Goal: Task Accomplishment & Management: Complete application form

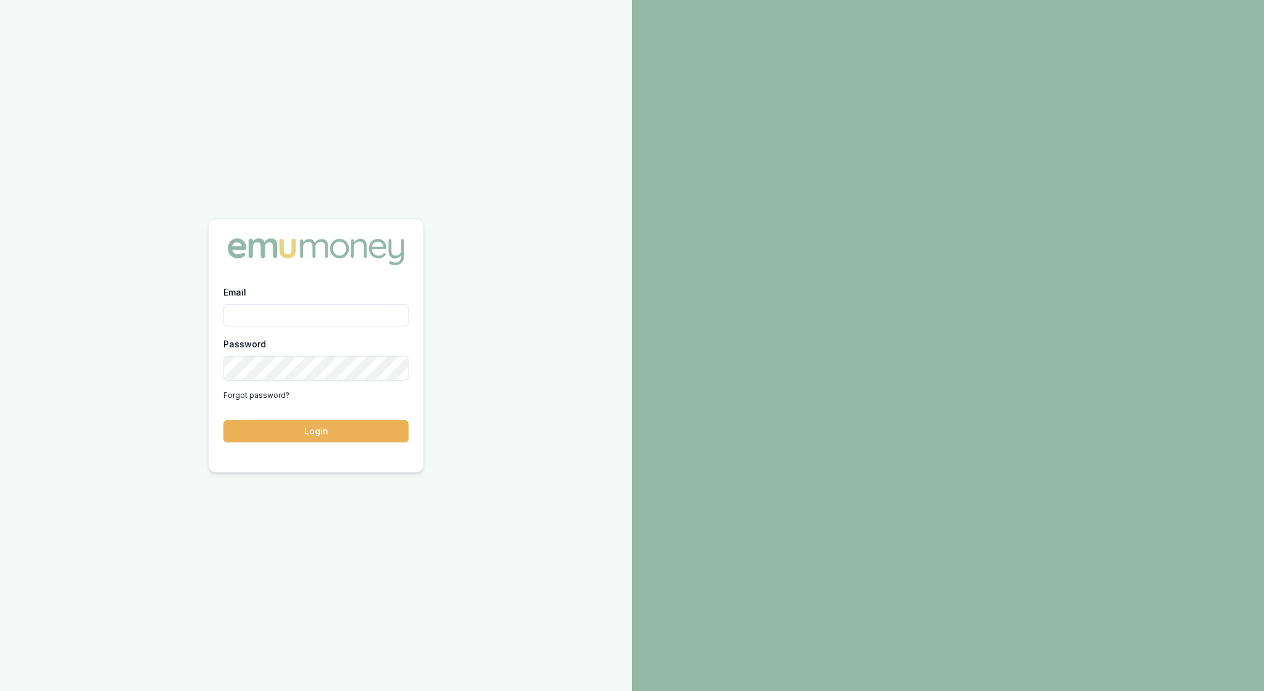
type input "rachael.connors@emumoney.com.au"
click at [317, 439] on button "Login" at bounding box center [315, 431] width 185 height 22
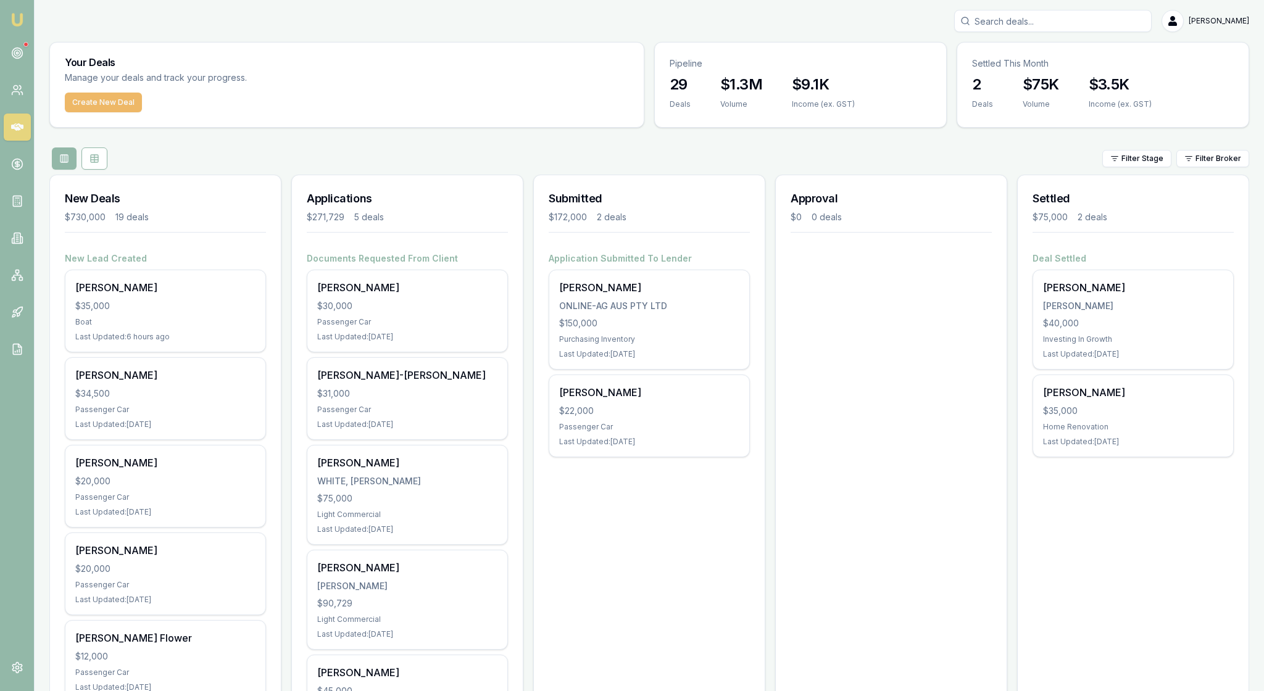
click at [137, 112] on button "Create New Deal" at bounding box center [103, 103] width 77 height 20
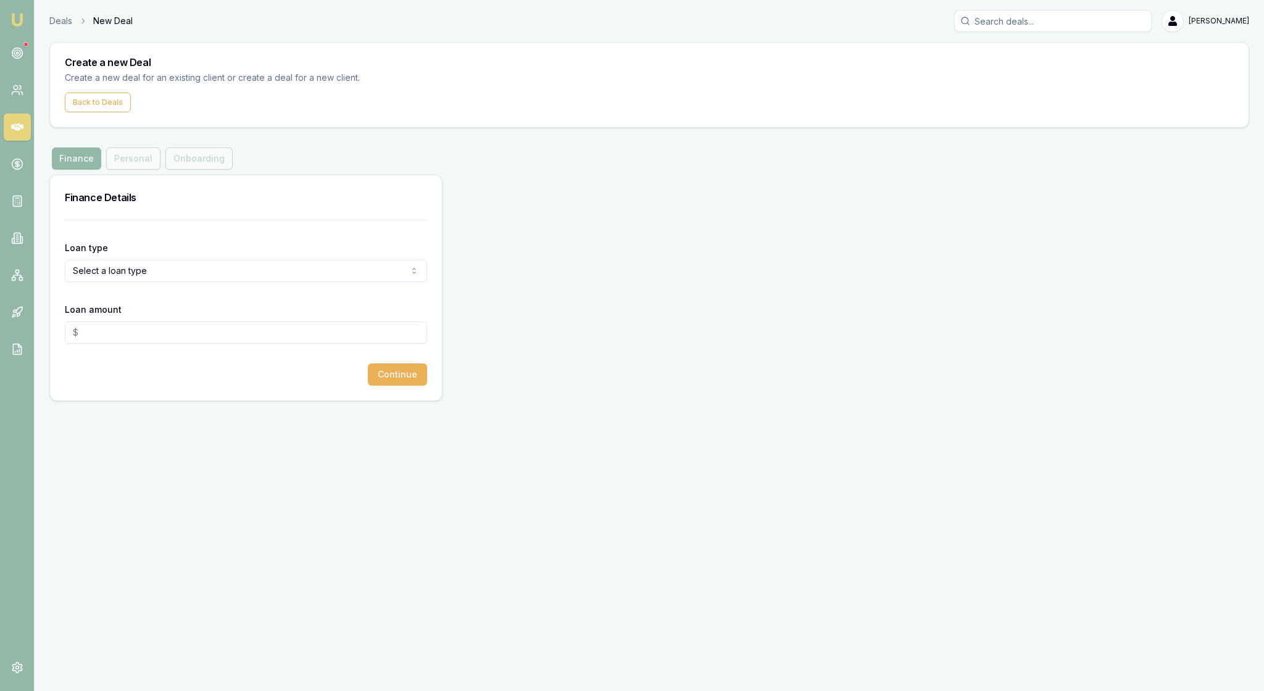
click at [410, 320] on html "Emu Broker Deals New Deal [PERSON_NAME] Toggle Menu Create a new Deal Create a …" at bounding box center [632, 345] width 1264 height 691
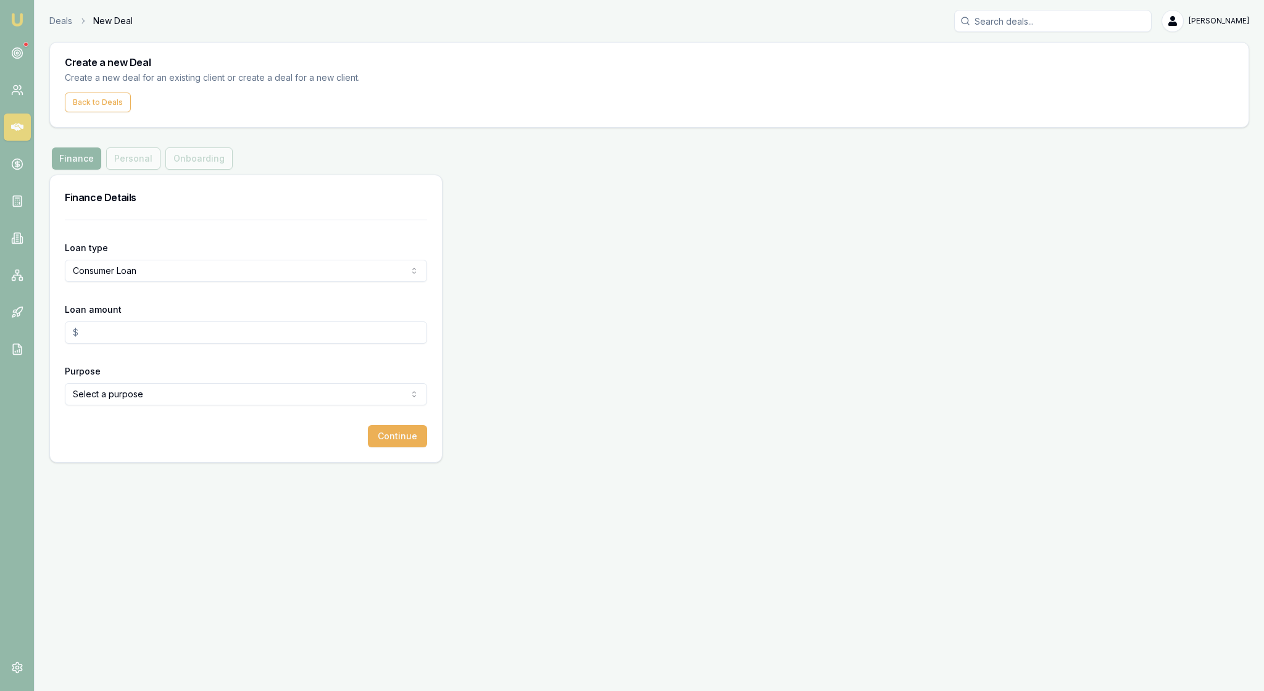
click at [117, 344] on input "Loan amount" at bounding box center [246, 333] width 362 height 22
type input "$10,000.00"
click at [218, 460] on html "Emu Broker Deals New Deal Rachael Connors Toggle Menu Create a new Deal Create …" at bounding box center [632, 345] width 1264 height 691
select select "TRAVEL"
click at [393, 447] on button "Continue" at bounding box center [397, 436] width 59 height 22
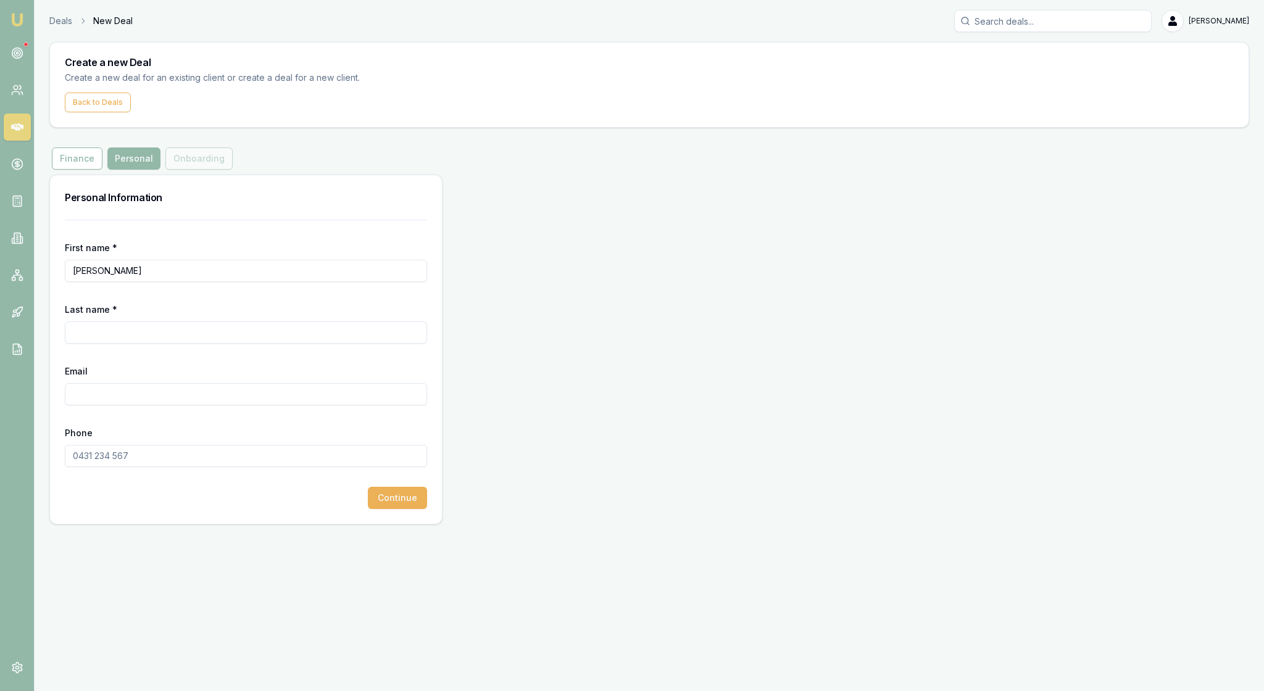
type input "Brooke"
type input "Adams"
type input "nurse@ashburtonmedical.com.com"
type input "0418 504 189"
click at [169, 509] on form "First name * Brooke Last name * Adams Email nurse@ashburtonmedical.com.com Phon…" at bounding box center [246, 364] width 362 height 289
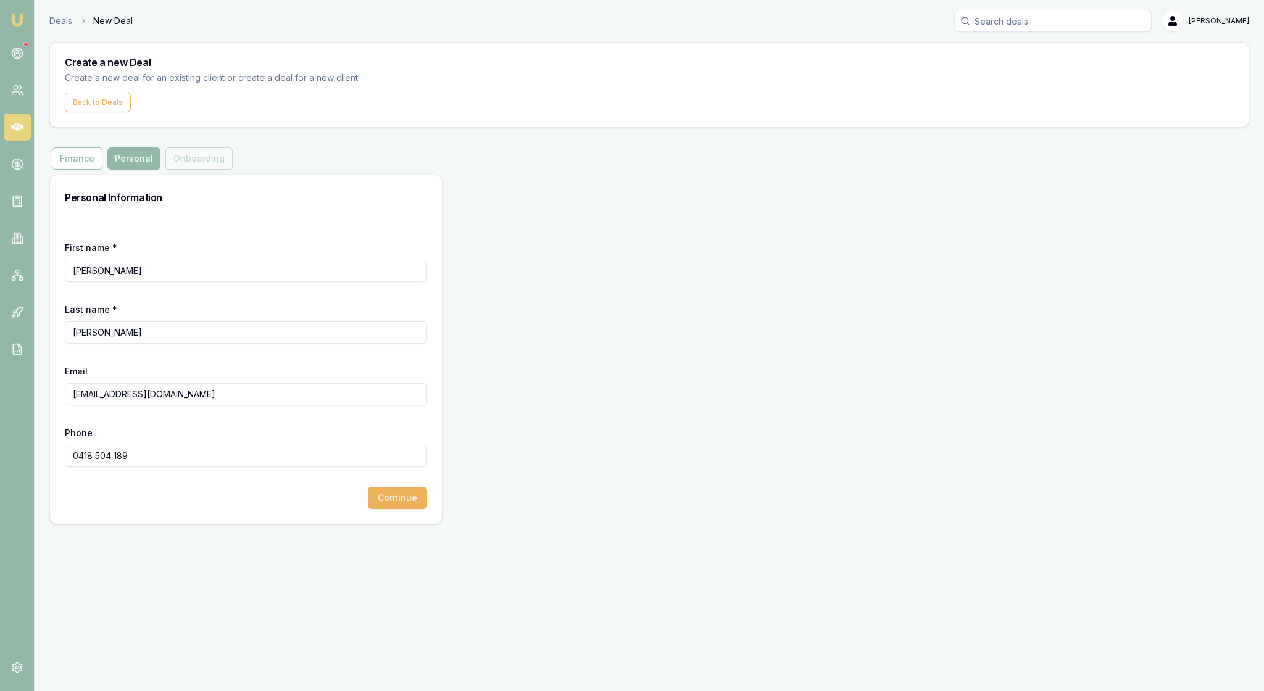
click at [216, 405] on input "nurse@ashburtonmedical.com.com" at bounding box center [246, 394] width 362 height 22
click at [302, 405] on input "nurse@ashburtonmedicaclinicl.com.com" at bounding box center [246, 394] width 362 height 22
click at [301, 509] on form "First name * Brooke Last name * Adams Email nurse@ashburtonmedicaclinicl.com Ph…" at bounding box center [246, 364] width 362 height 289
click at [244, 405] on input "nurse@ashburtonmedicaclinicl.com" at bounding box center [246, 394] width 362 height 22
click at [317, 467] on div "Phone 0418 504 189" at bounding box center [246, 446] width 362 height 42
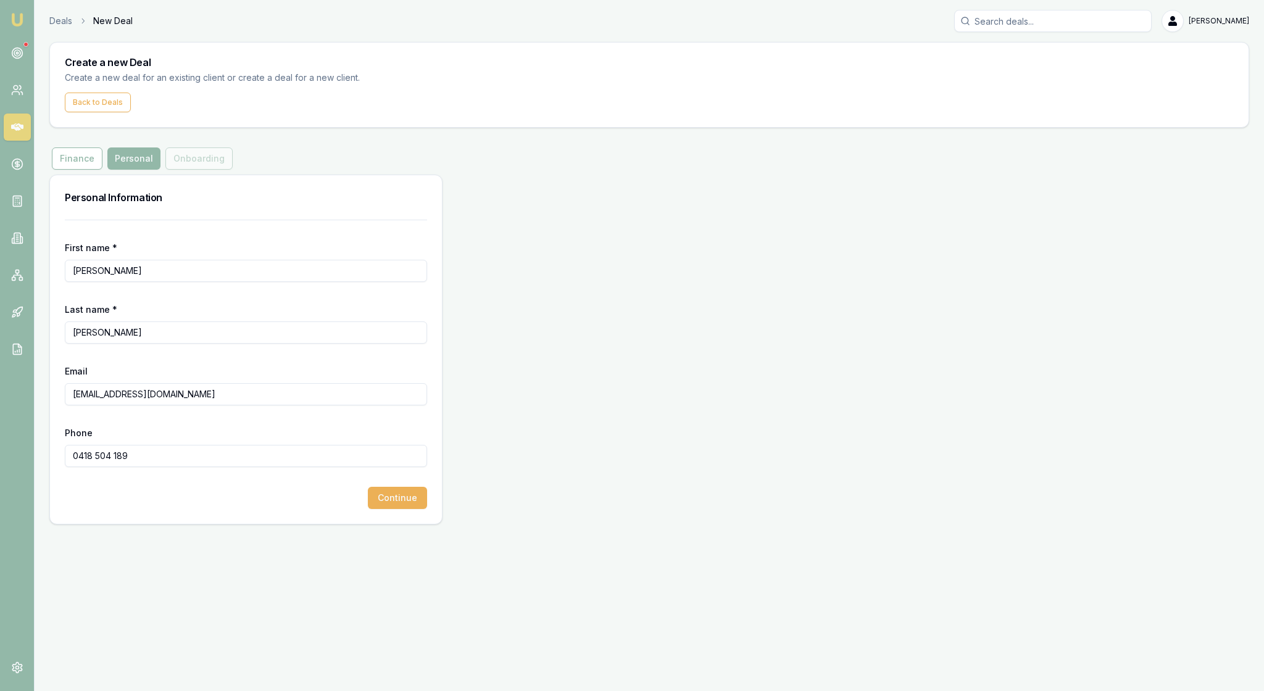
click at [275, 509] on form "First name * Brooke Last name * Adams Email nurse@ashburtonmedicaclinic.com Pho…" at bounding box center [246, 364] width 362 height 289
click at [214, 405] on input "nurse@ashburtonmedicaclinic.com" at bounding box center [246, 394] width 362 height 22
type input "nurse@ashburtonmedicalclinic.com"
click at [248, 490] on form "First name * Brooke Last name * Adams Email nurse@ashburtonmedicalclinic.com Ph…" at bounding box center [246, 364] width 362 height 289
click at [388, 509] on button "Continue" at bounding box center [397, 498] width 59 height 22
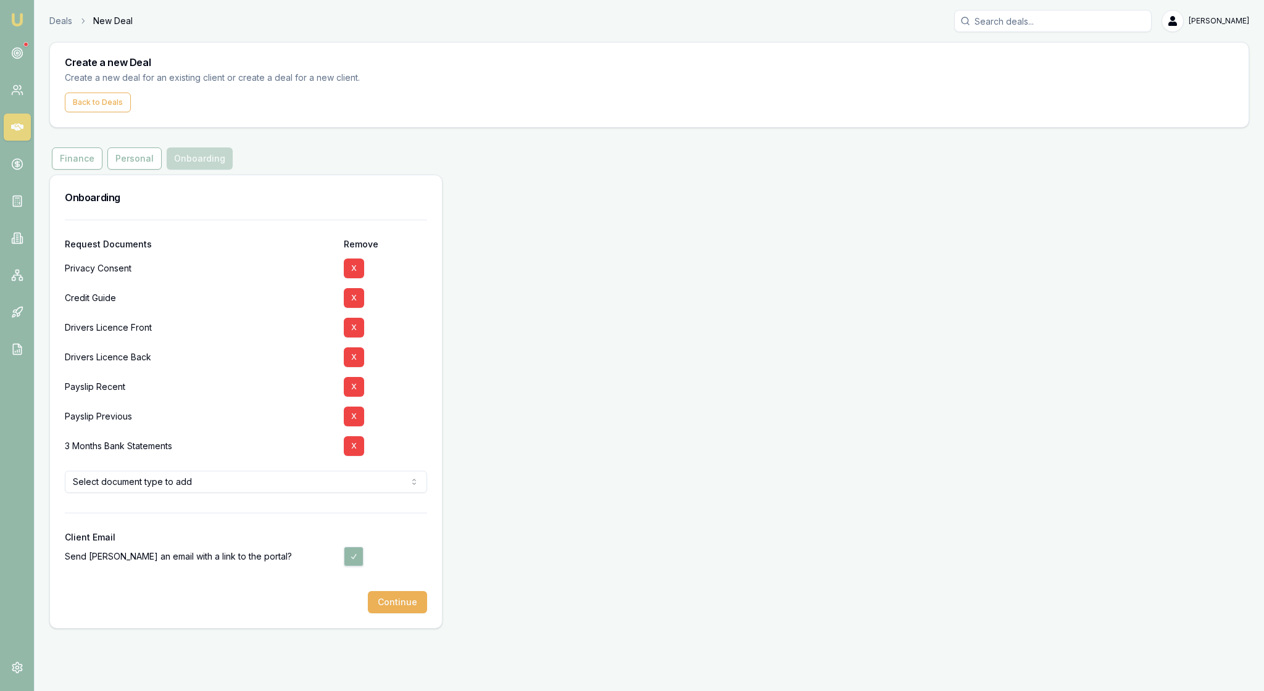
click at [410, 533] on div at bounding box center [246, 523] width 362 height 20
click at [396, 613] on button "Continue" at bounding box center [397, 602] width 59 height 22
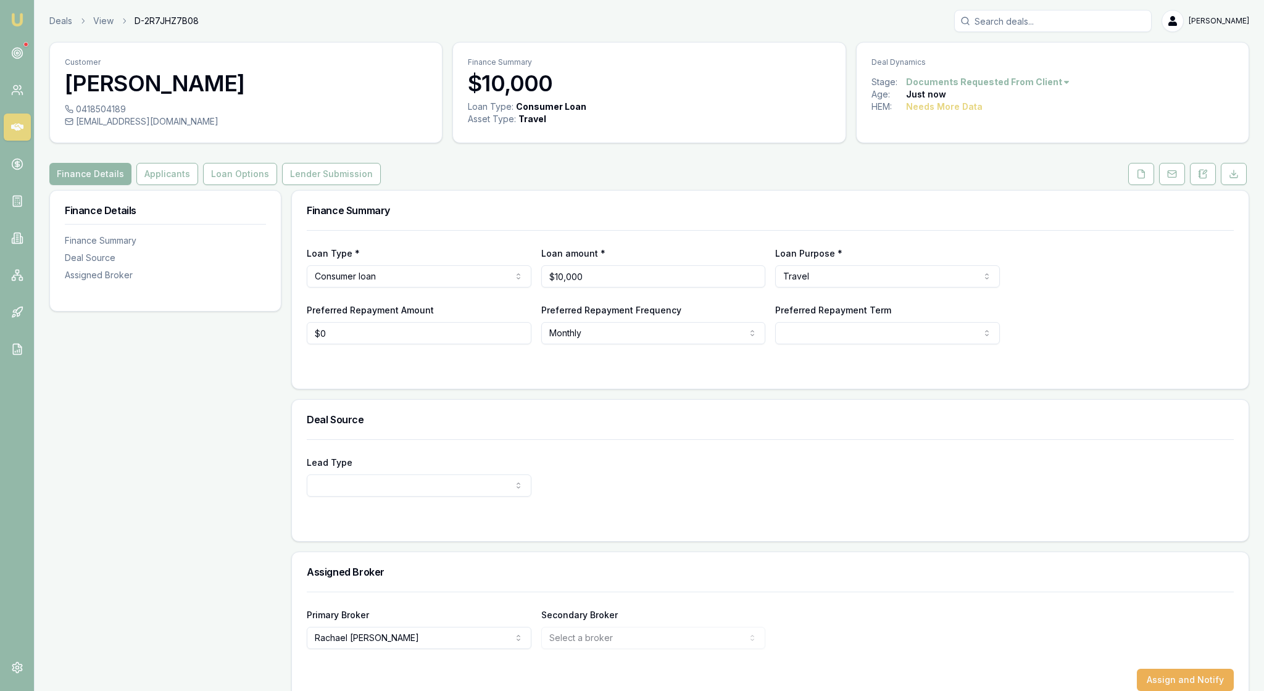
click at [168, 458] on div "Finance Details Finance Summary Deal Source Assigned Broker" at bounding box center [165, 448] width 232 height 517
click at [23, 30] on link "Emu Broker" at bounding box center [17, 20] width 20 height 20
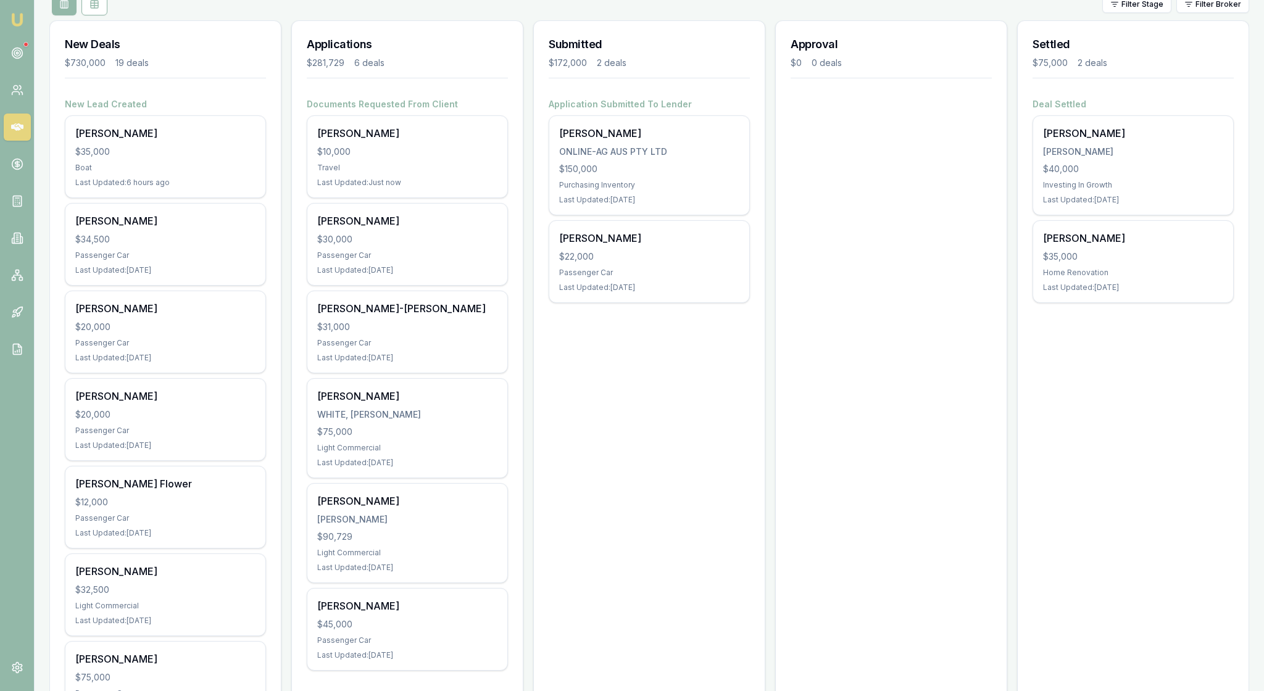
scroll to position [152, 0]
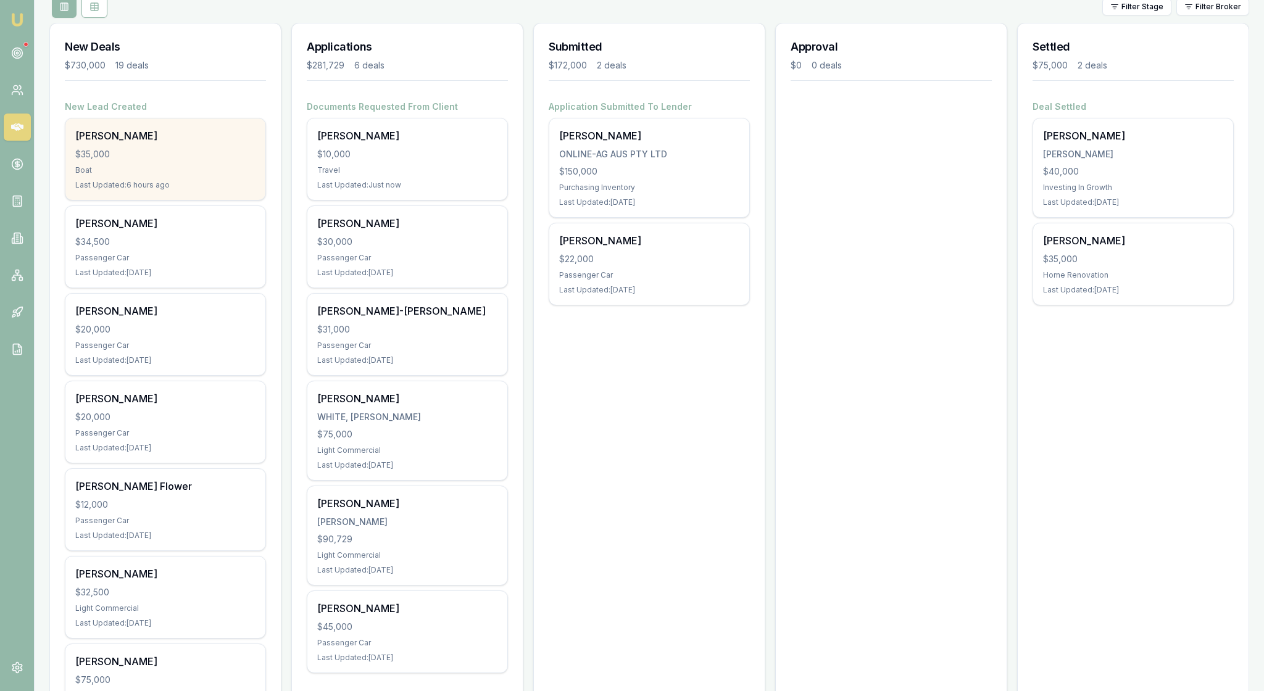
click at [197, 200] on div "Nathan Marsden $35,000 Boat Last Updated: 6 hours ago" at bounding box center [165, 158] width 200 height 81
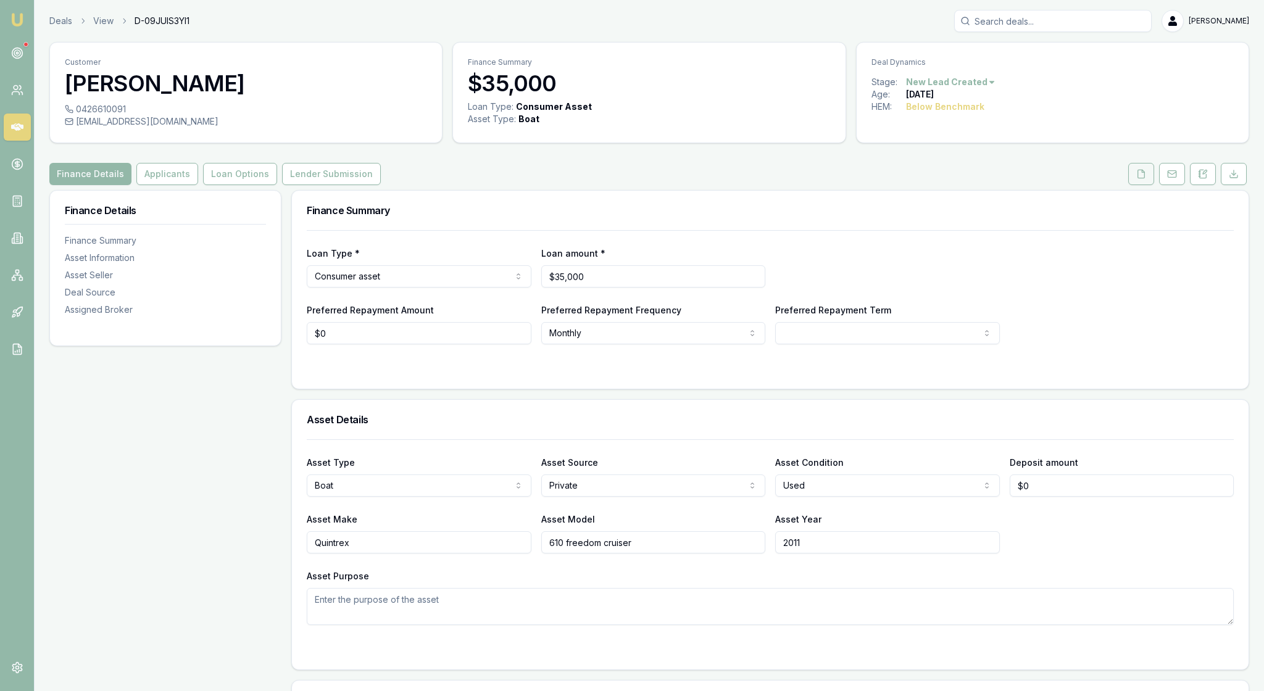
click at [1136, 179] on icon at bounding box center [1141, 174] width 10 height 10
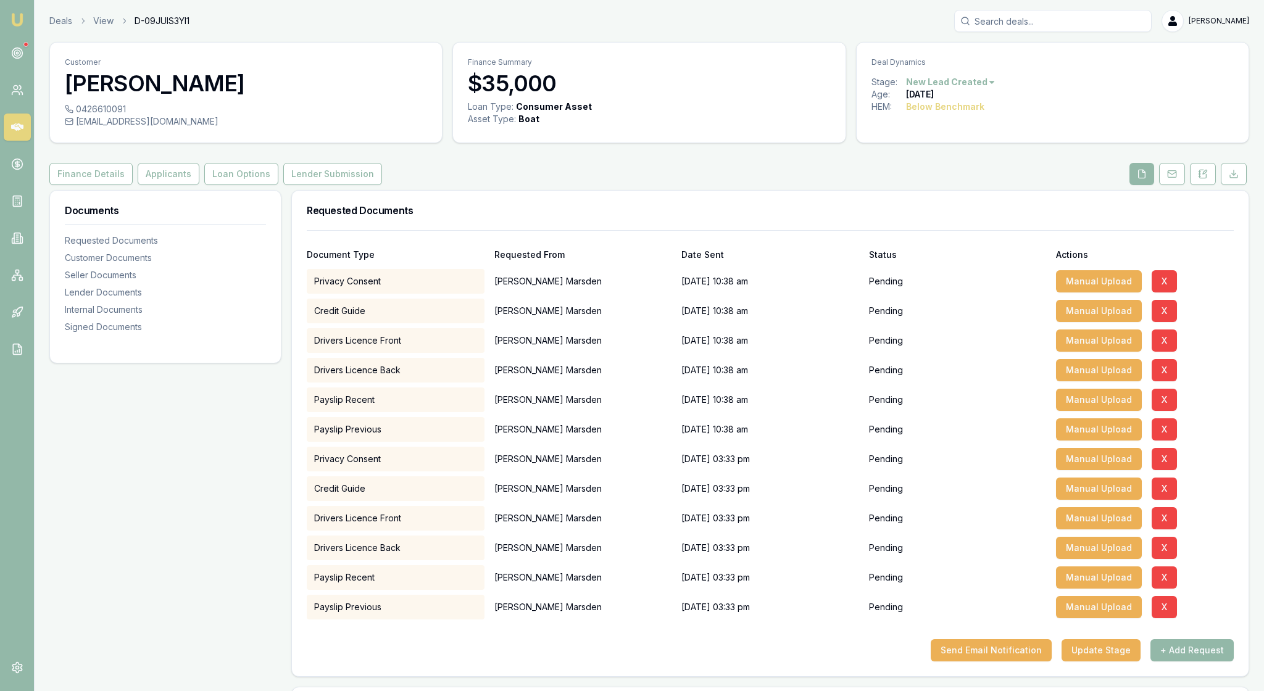
click at [1187, 259] on div "Document Type Requested From Date Sent Status Actions" at bounding box center [770, 247] width 927 height 33
click at [21, 23] on img at bounding box center [17, 19] width 15 height 15
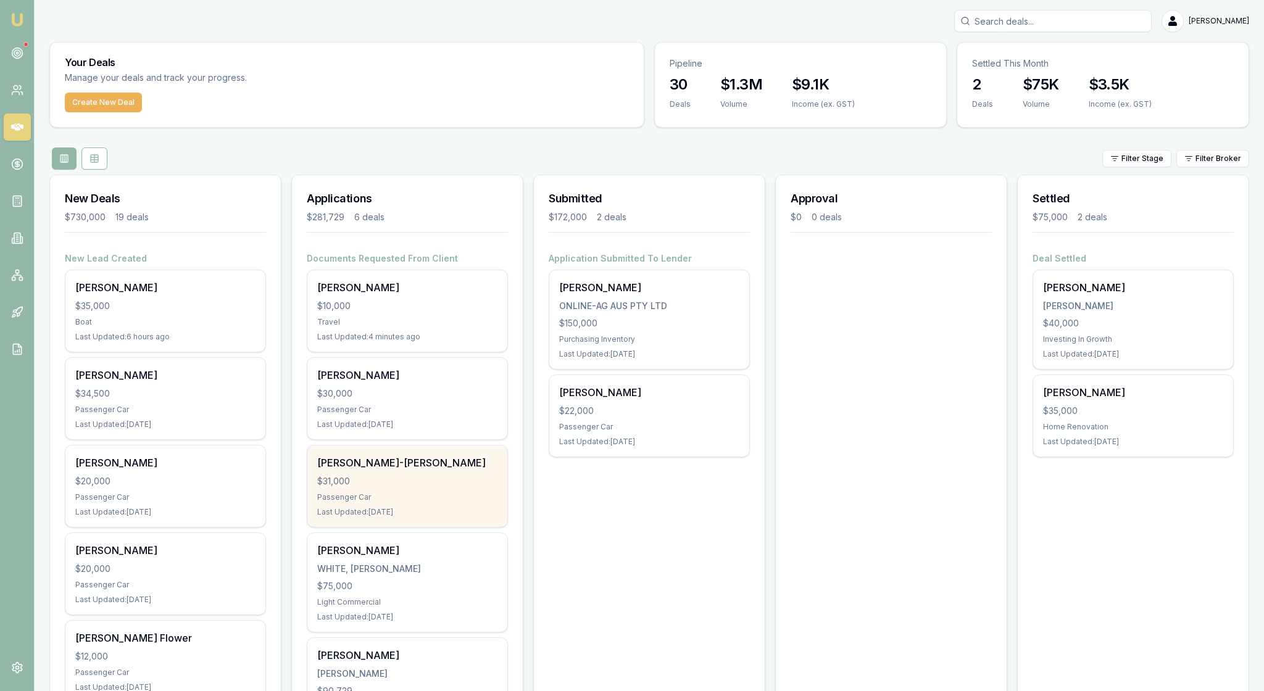
click at [460, 470] on div "CONNOR DIXON-LYLE" at bounding box center [407, 462] width 180 height 15
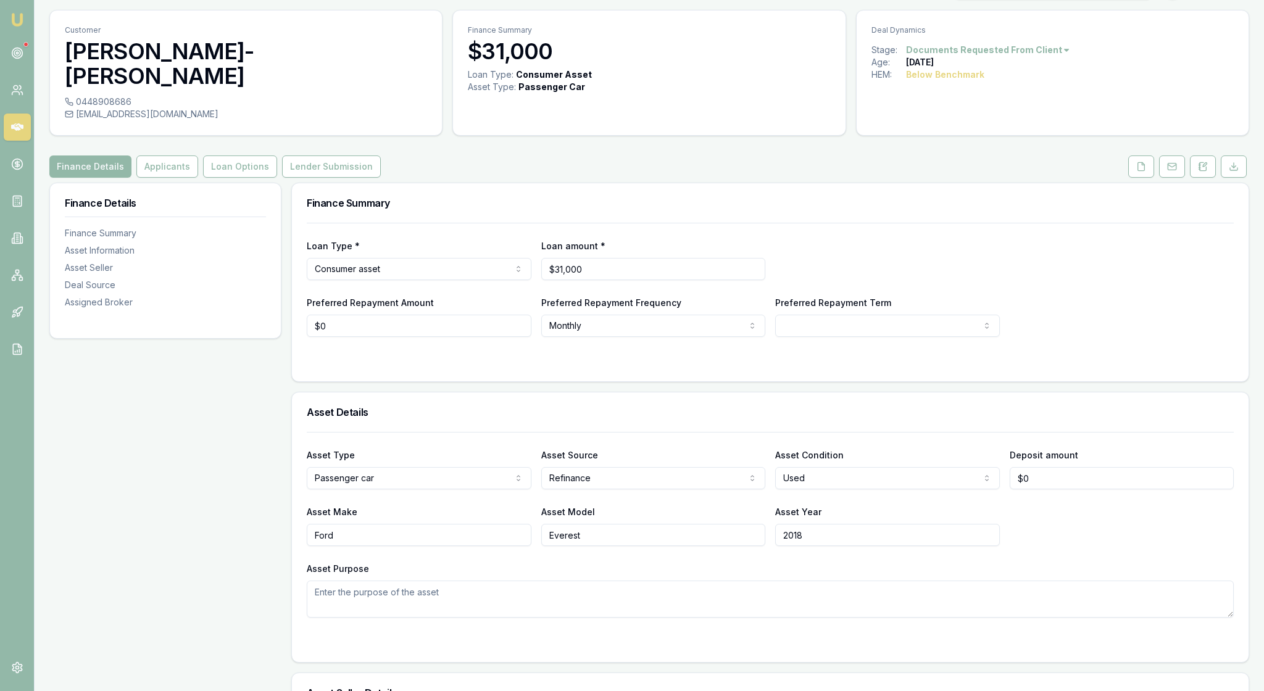
scroll to position [63, 0]
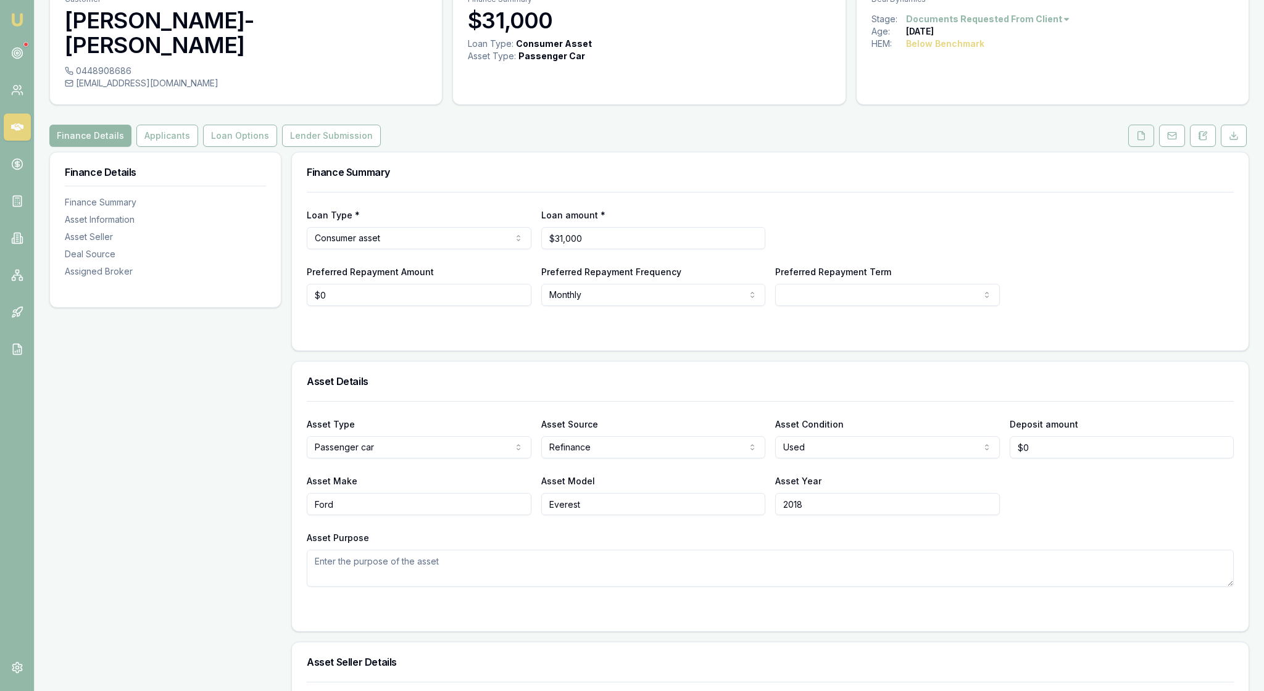
click at [1132, 130] on button at bounding box center [1141, 136] width 26 height 22
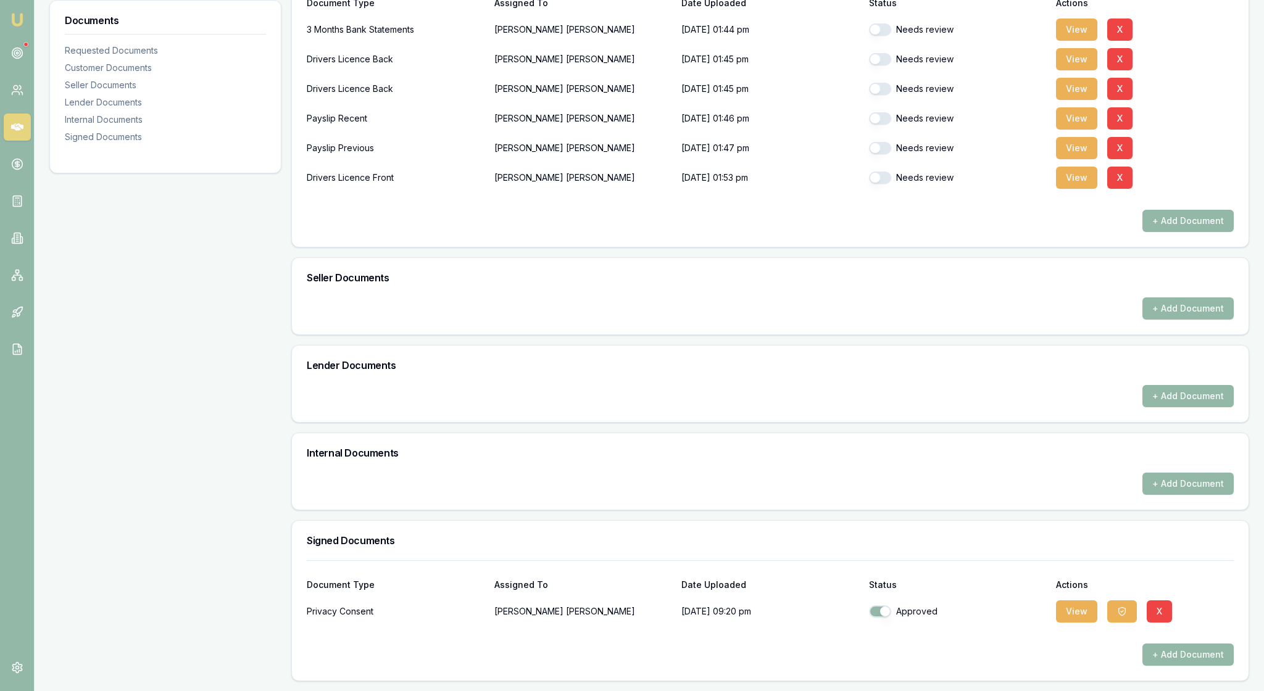
scroll to position [500, 0]
click at [1082, 602] on button "View" at bounding box center [1076, 611] width 41 height 22
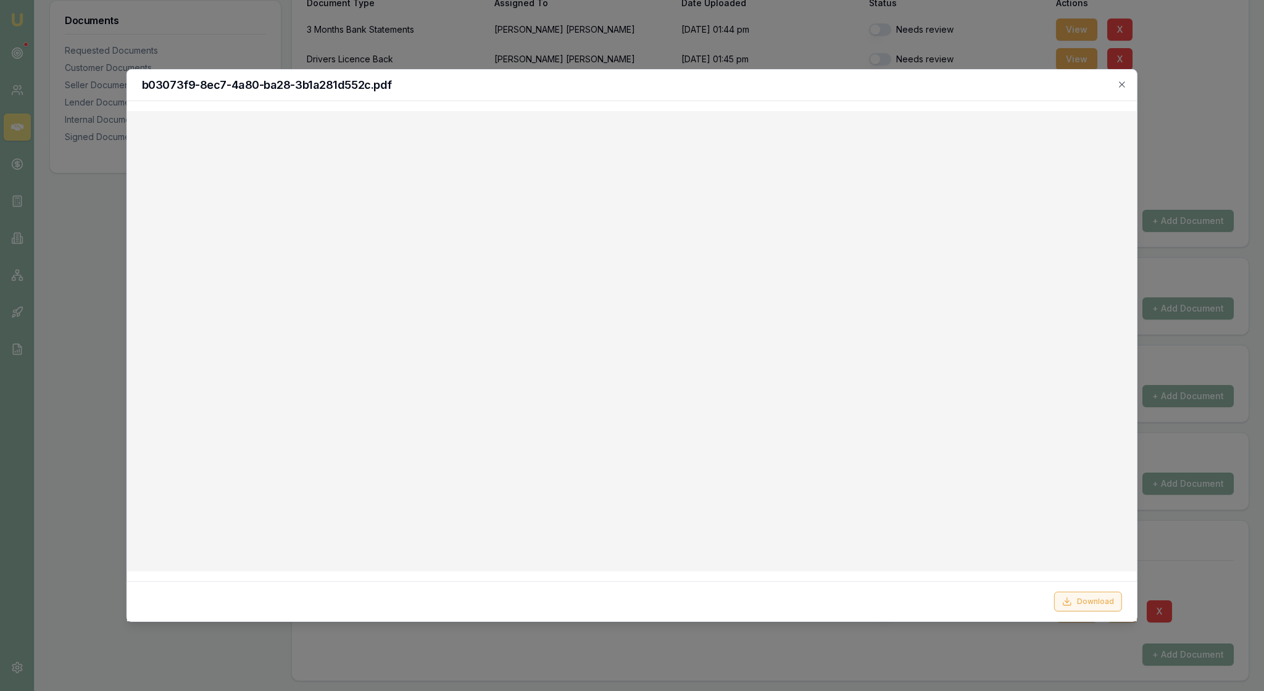
click at [1073, 597] on button "Download" at bounding box center [1088, 602] width 68 height 20
click at [1122, 81] on icon "button" at bounding box center [1122, 85] width 10 height 10
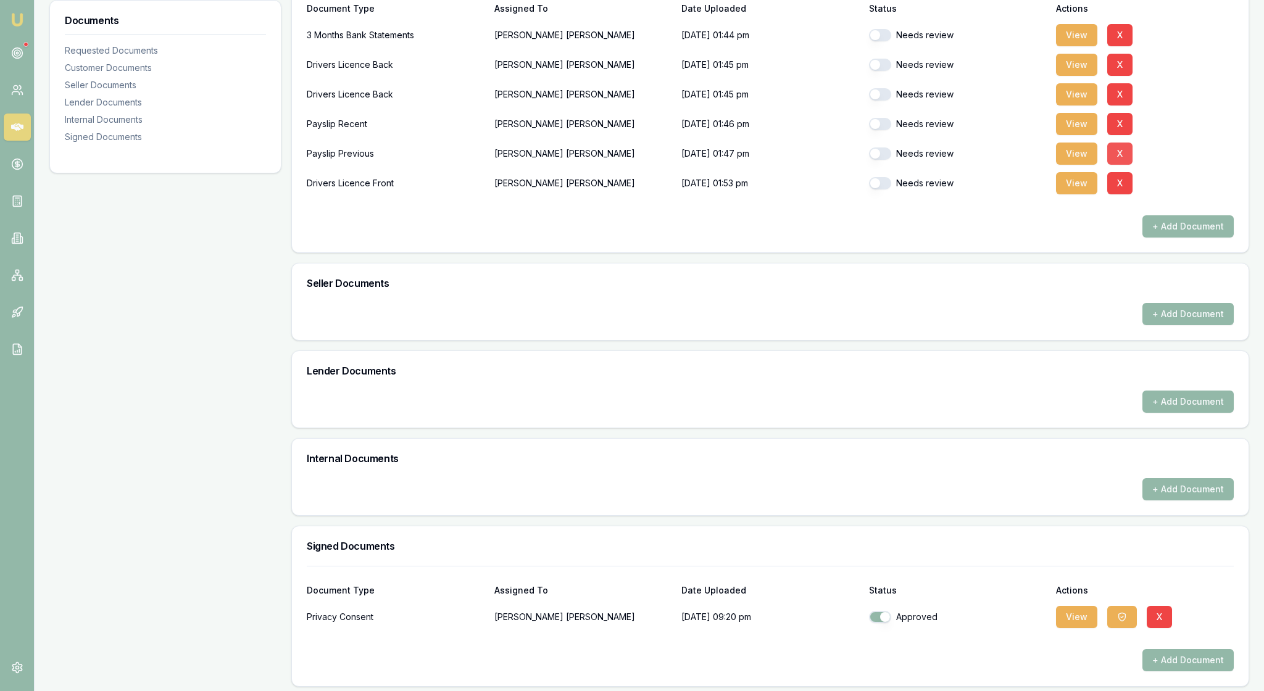
scroll to position [375, 0]
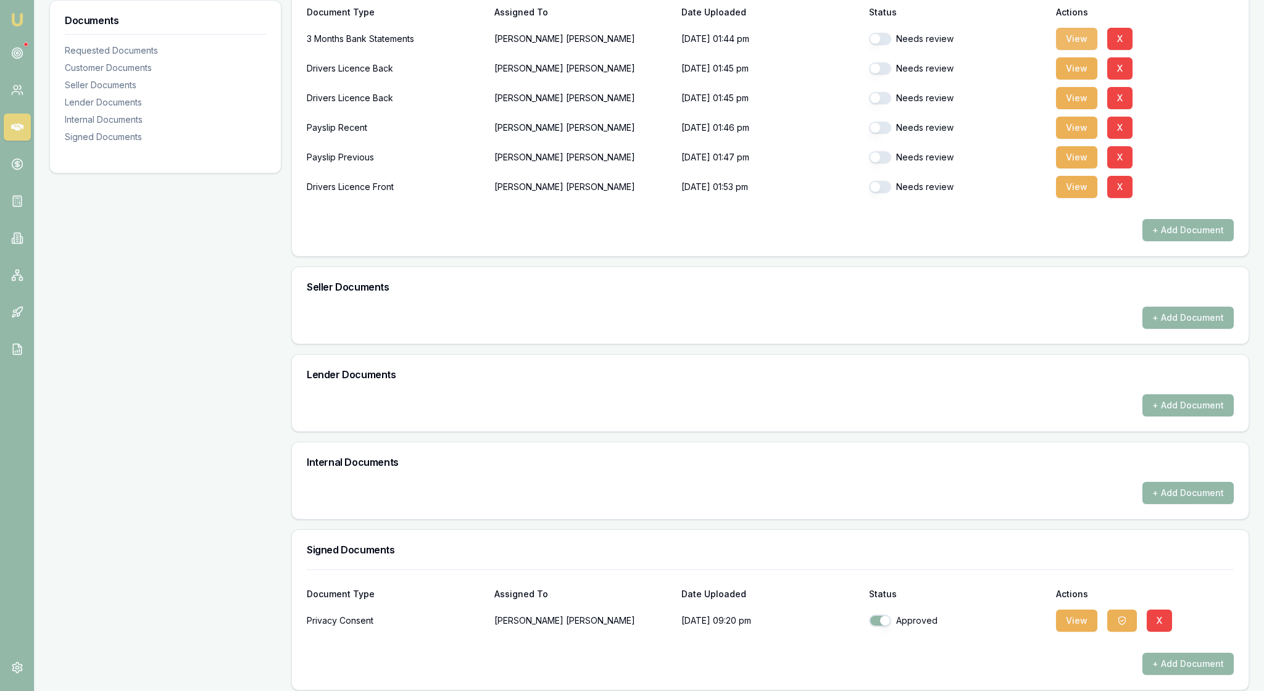
click at [1084, 50] on button "View" at bounding box center [1076, 39] width 41 height 22
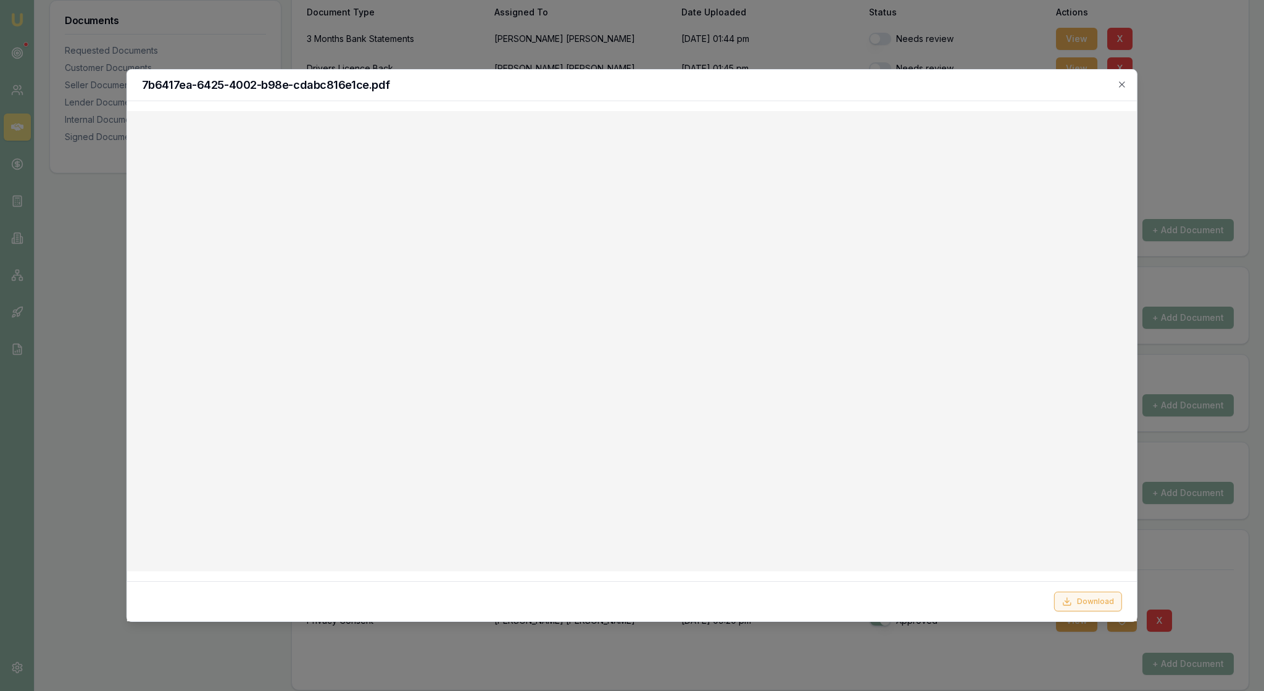
click at [1096, 597] on button "Download" at bounding box center [1088, 602] width 68 height 20
